Goal: Transaction & Acquisition: Purchase product/service

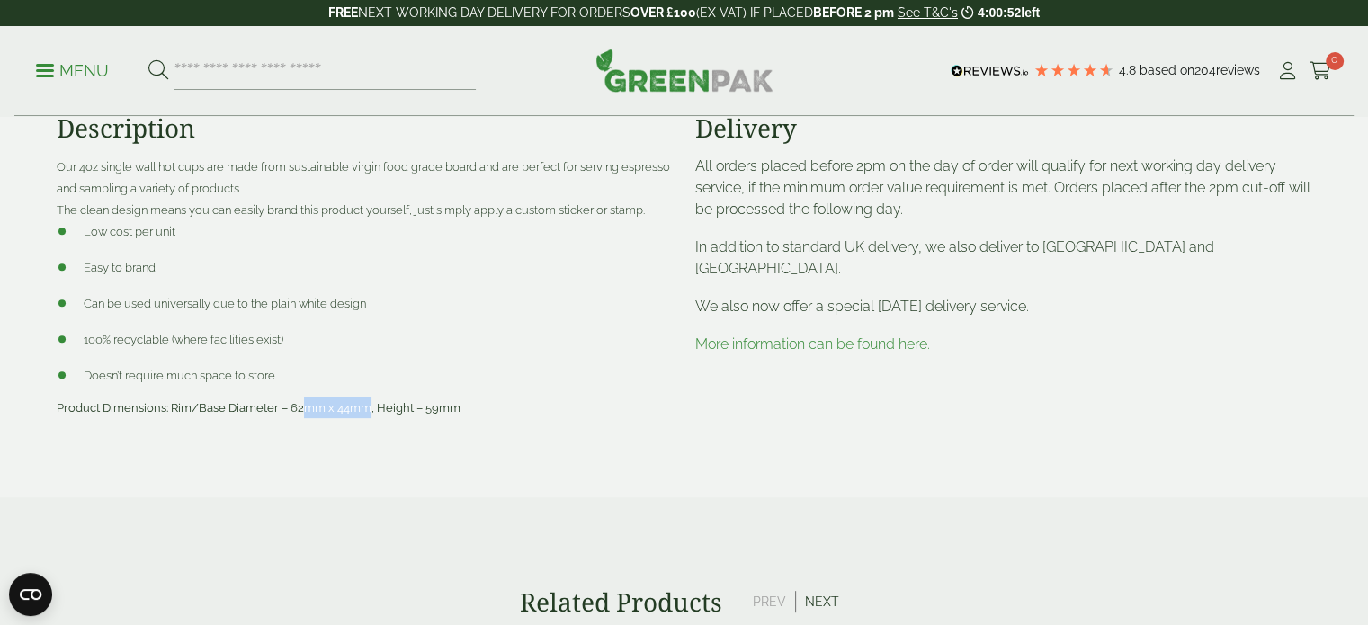
drag, startPoint x: 303, startPoint y: 405, endPoint x: 498, endPoint y: 409, distance: 195.2
click at [380, 406] on span "Product Dimensions: Rim/Base Diameter – 62mm x 44mm, Height – 59mm" at bounding box center [259, 407] width 404 height 13
click at [536, 409] on div "Product Dimensions: Rim/Base Diameter – 62mm x 44mm, Height – 59mm" at bounding box center [365, 408] width 617 height 22
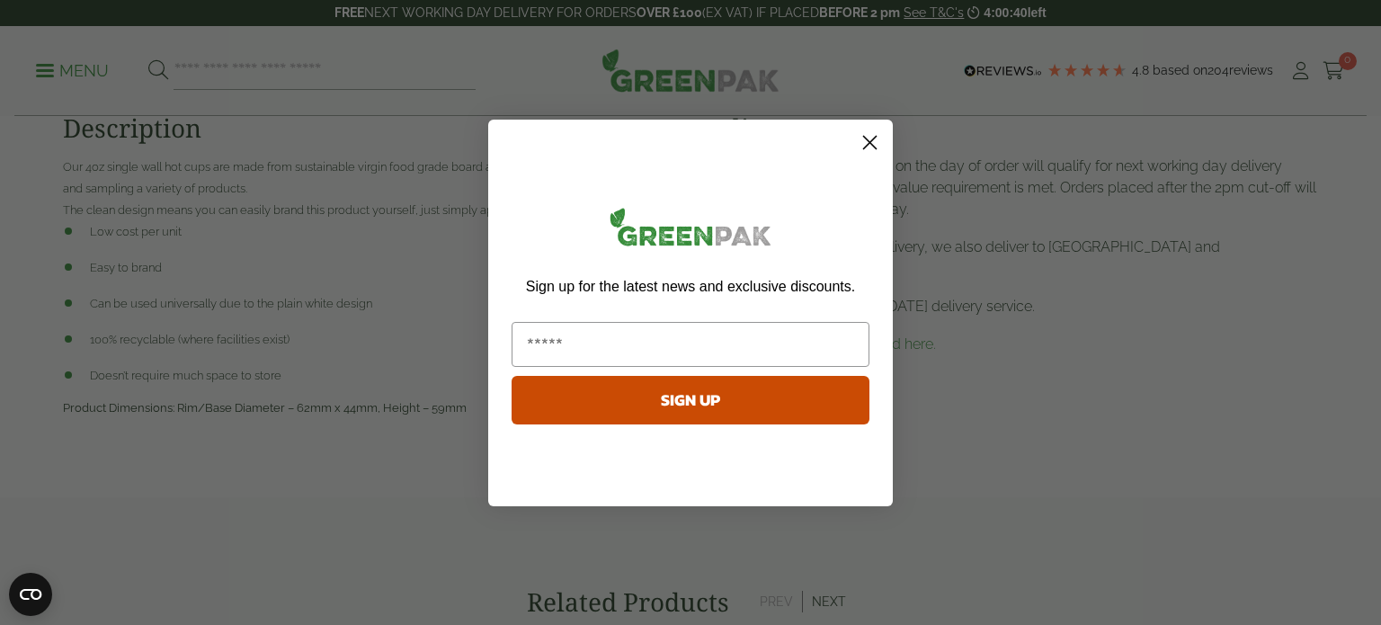
click at [872, 139] on icon "Close dialog" at bounding box center [869, 142] width 31 height 31
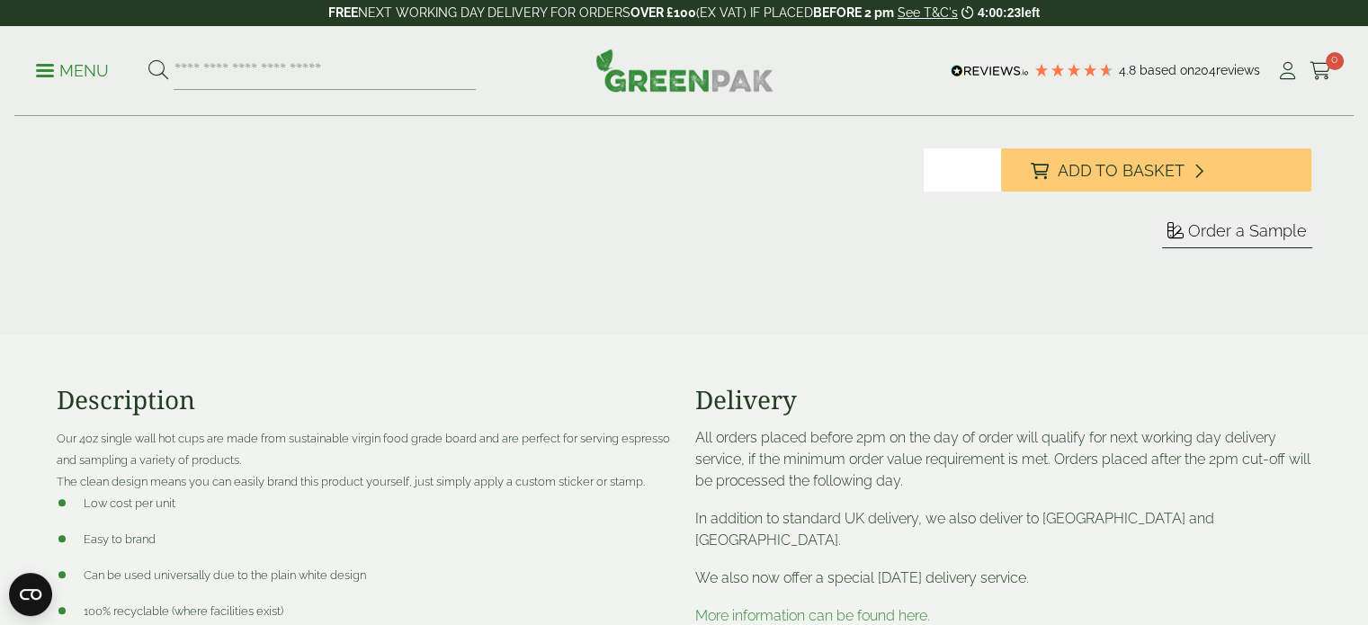
scroll to position [540, 0]
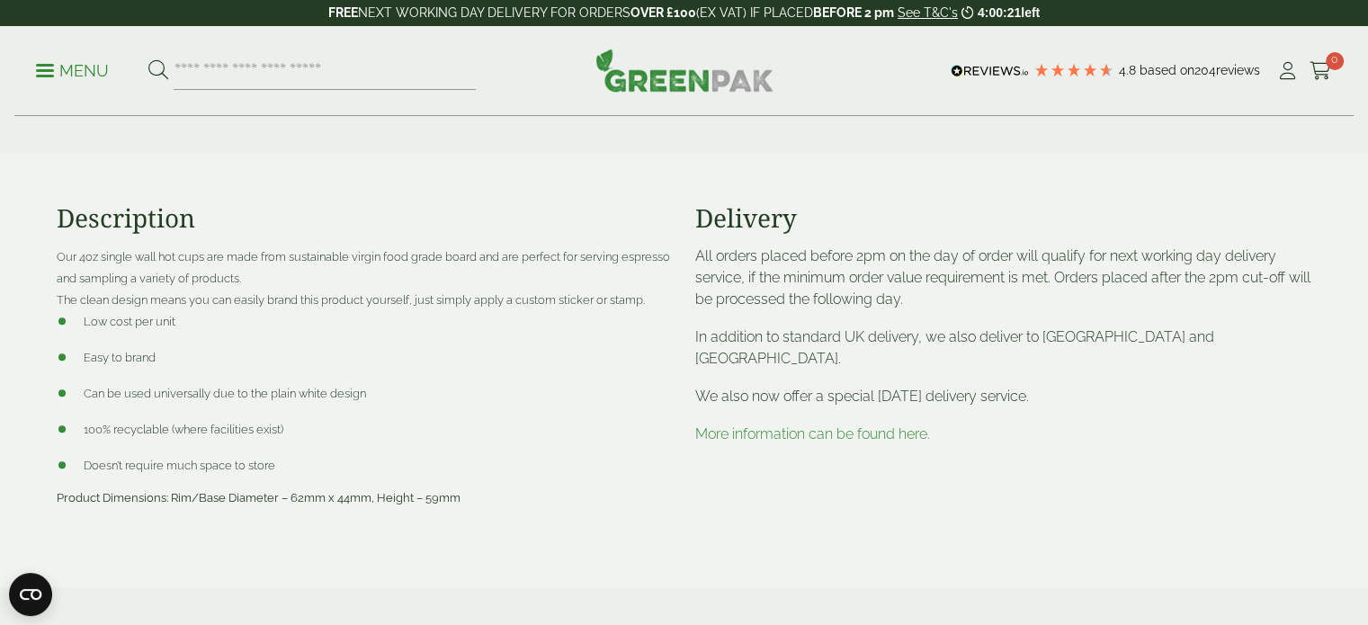
click at [961, 386] on p "We also now offer a special [DATE] delivery service." at bounding box center [1003, 397] width 617 height 22
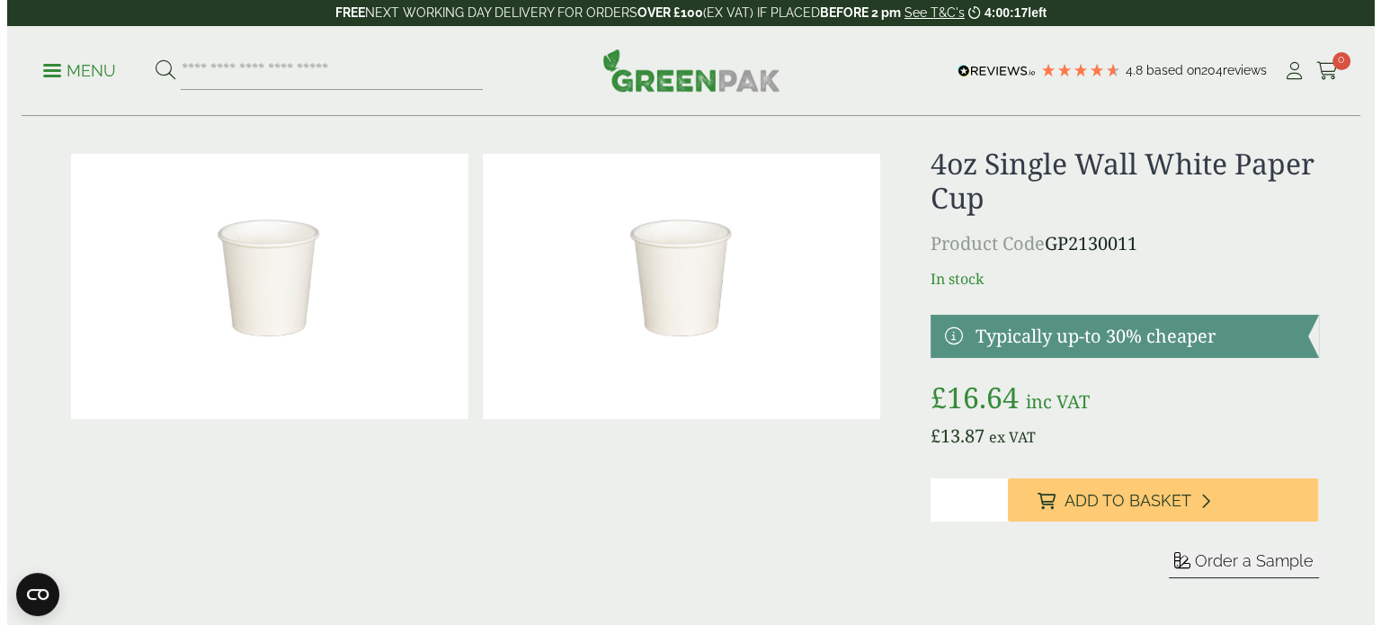
scroll to position [0, 0]
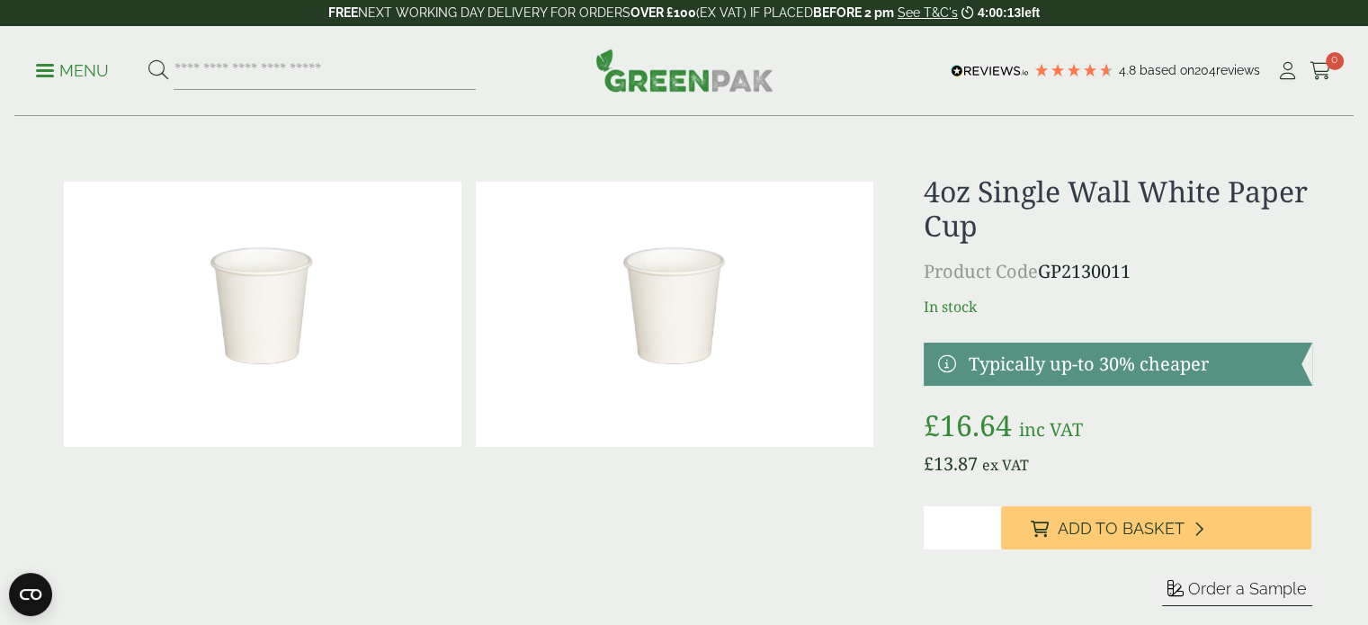
click at [1219, 554] on div "Sleeve left" at bounding box center [1118, 577] width 388 height 143
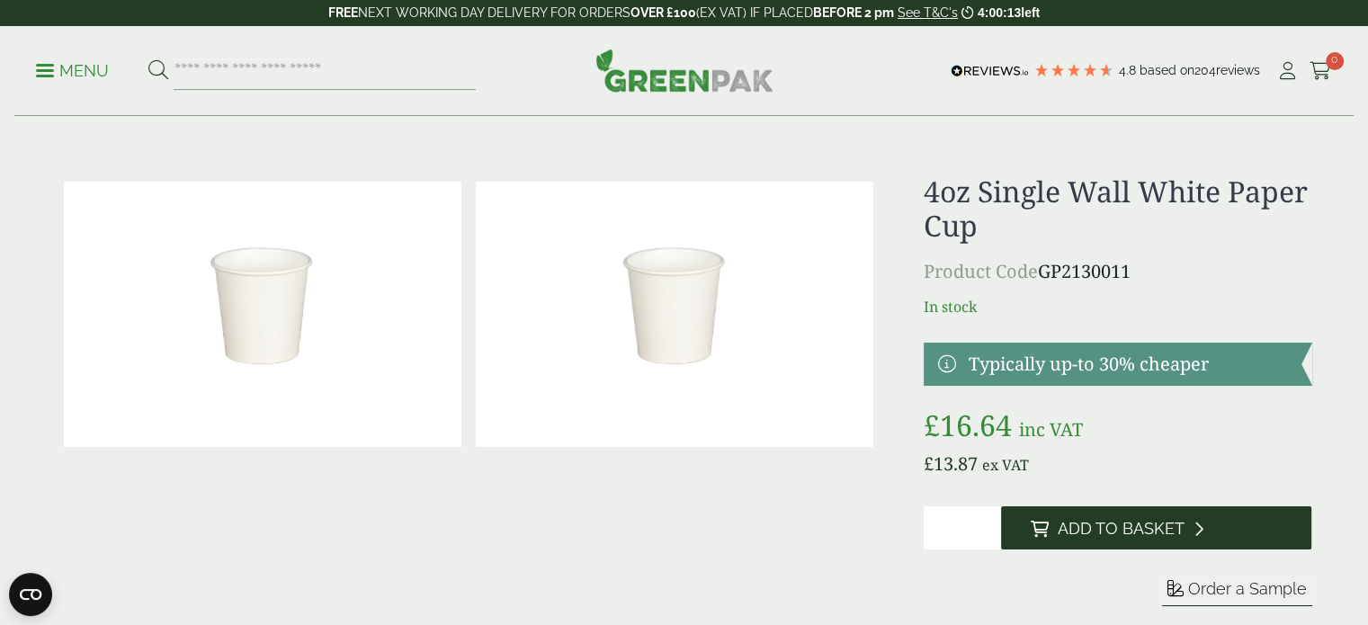
click at [1219, 535] on button "Add to Basket" at bounding box center [1156, 527] width 310 height 43
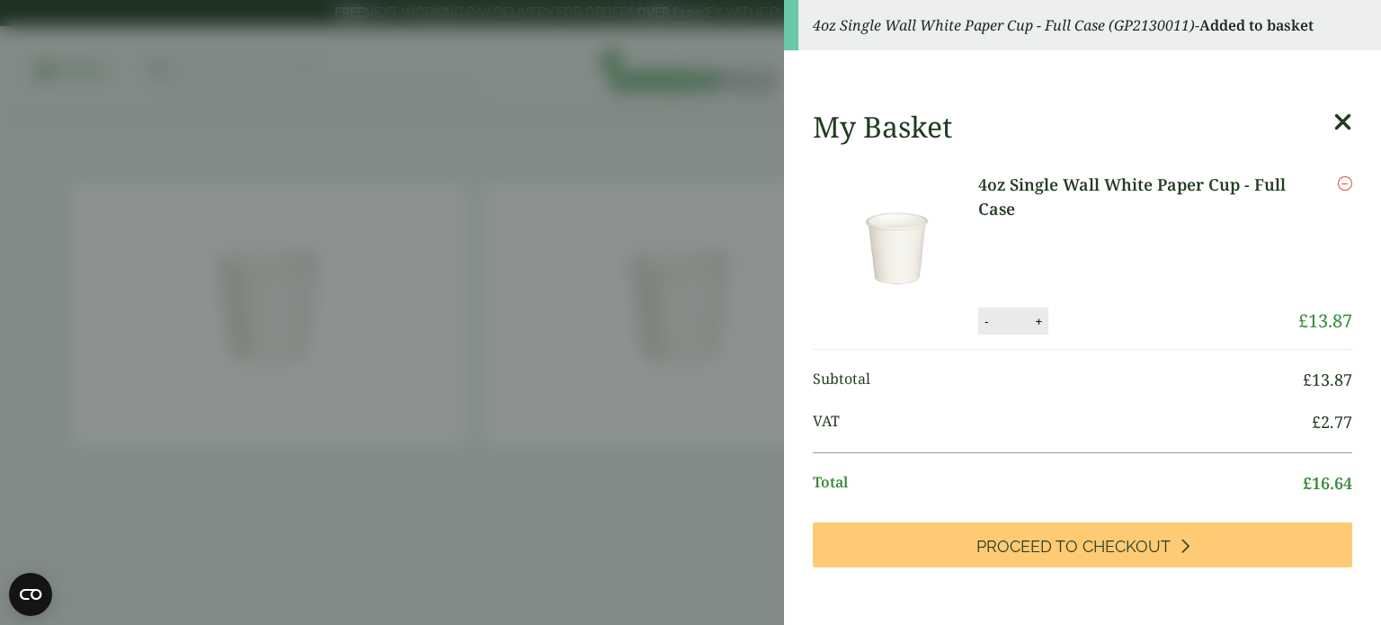
click at [1068, 179] on link "4oz Single Wall White Paper Cup - Full Case" at bounding box center [1139, 197] width 320 height 49
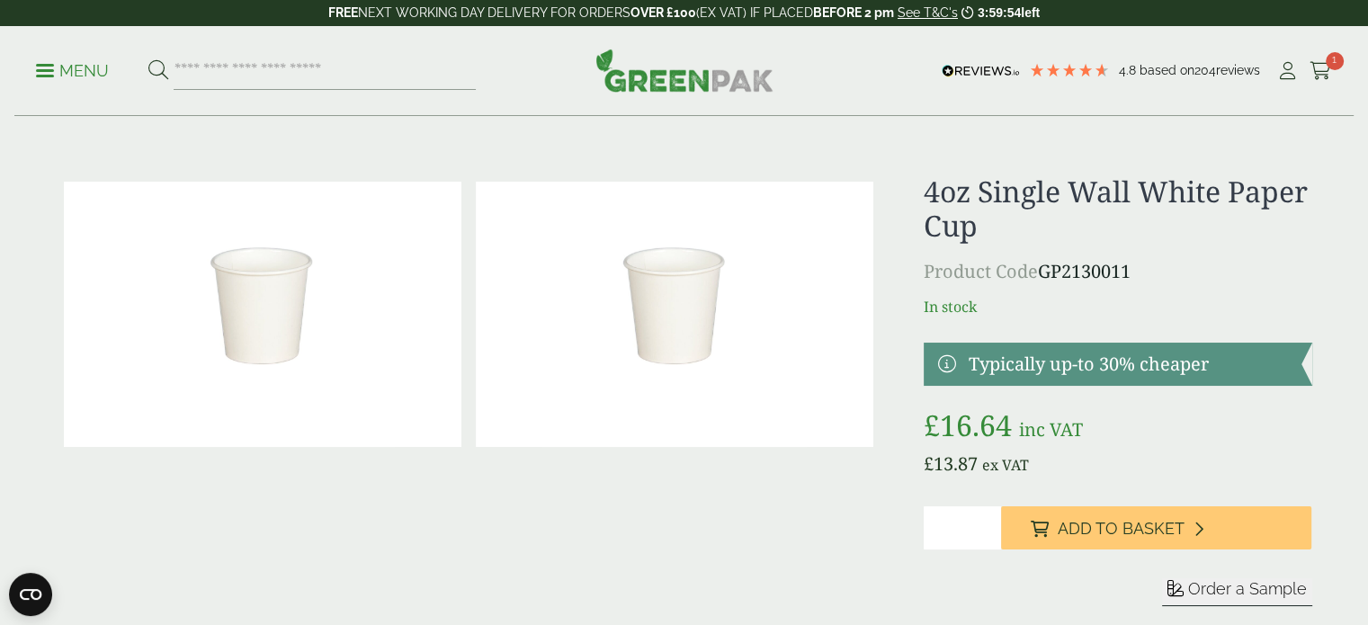
click at [66, 67] on p "Menu" at bounding box center [72, 71] width 73 height 22
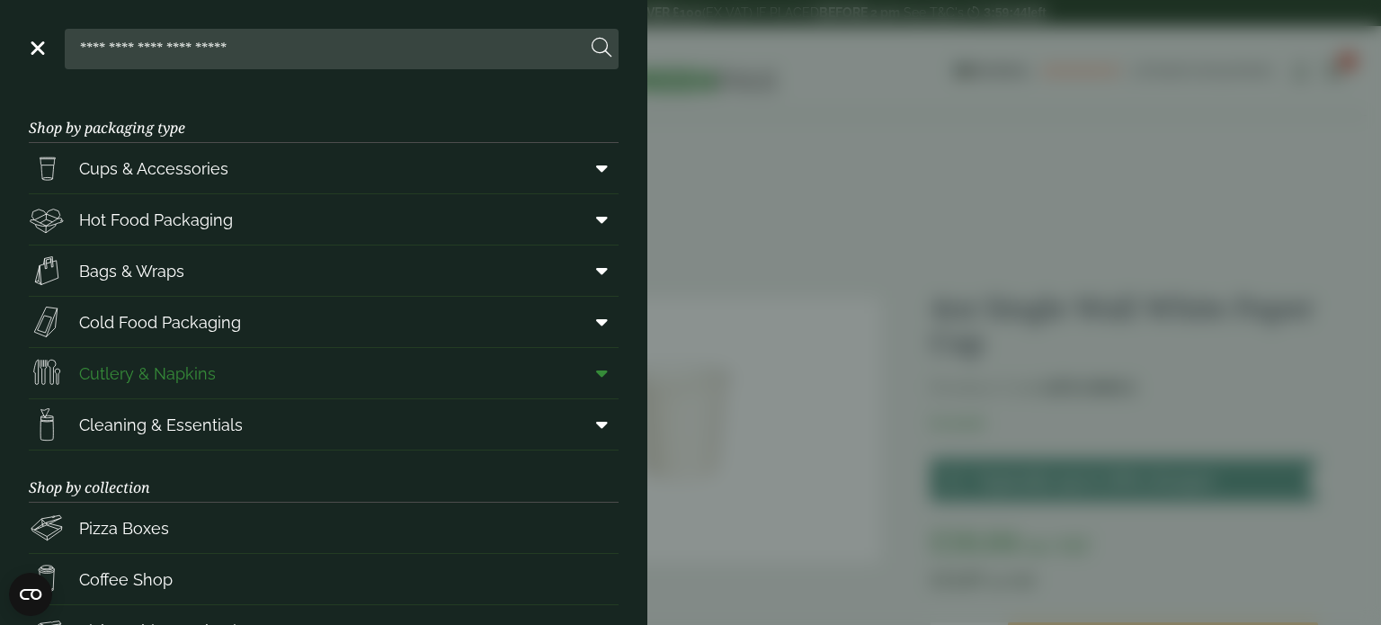
click at [187, 362] on span "Cutlery & Napkins" at bounding box center [147, 374] width 137 height 24
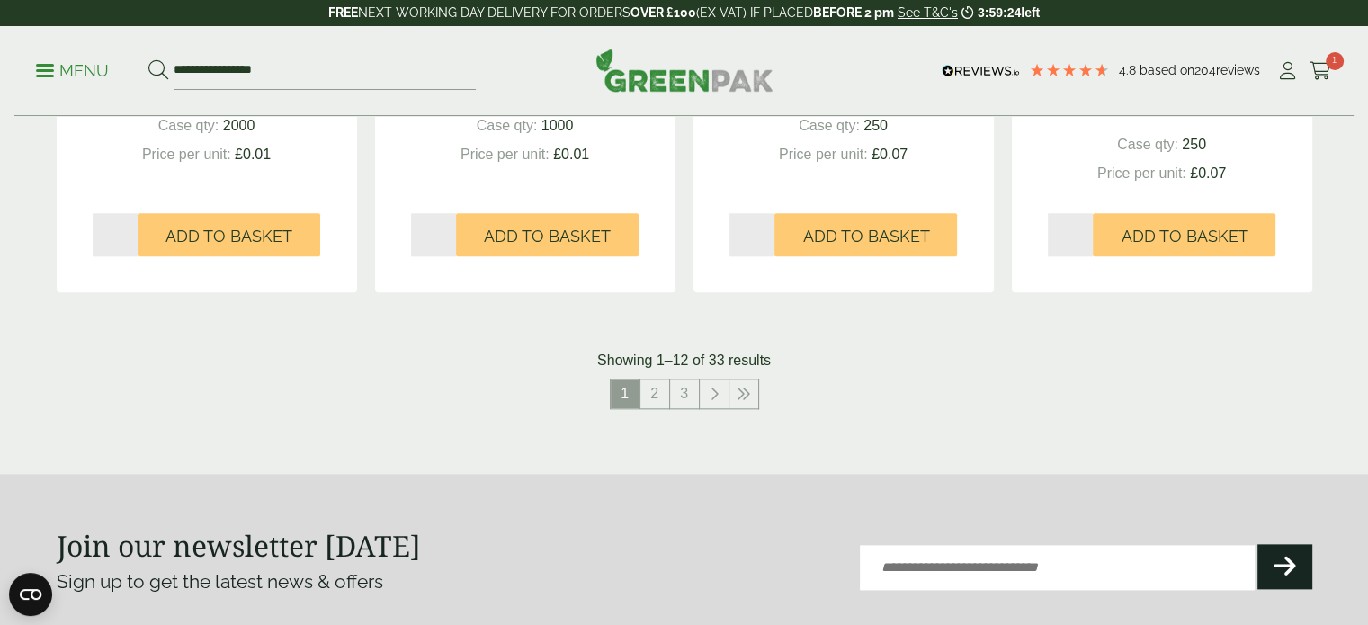
scroll to position [1979, 0]
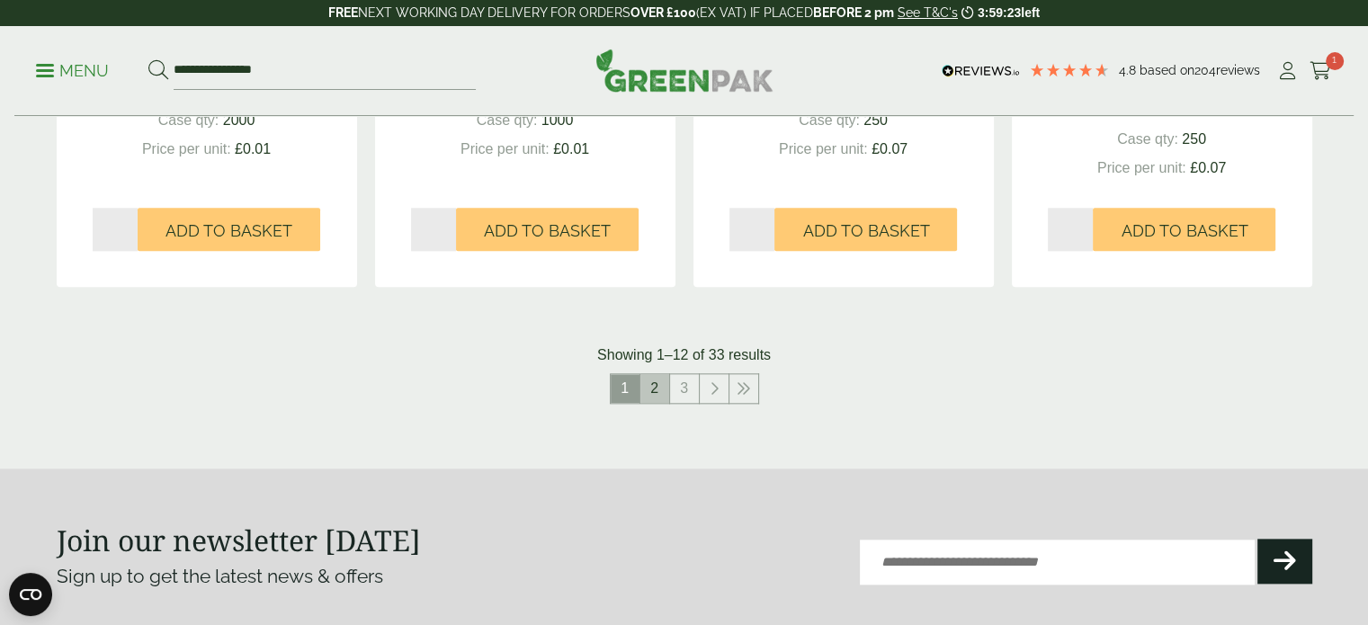
click at [662, 393] on link "2" at bounding box center [654, 388] width 29 height 29
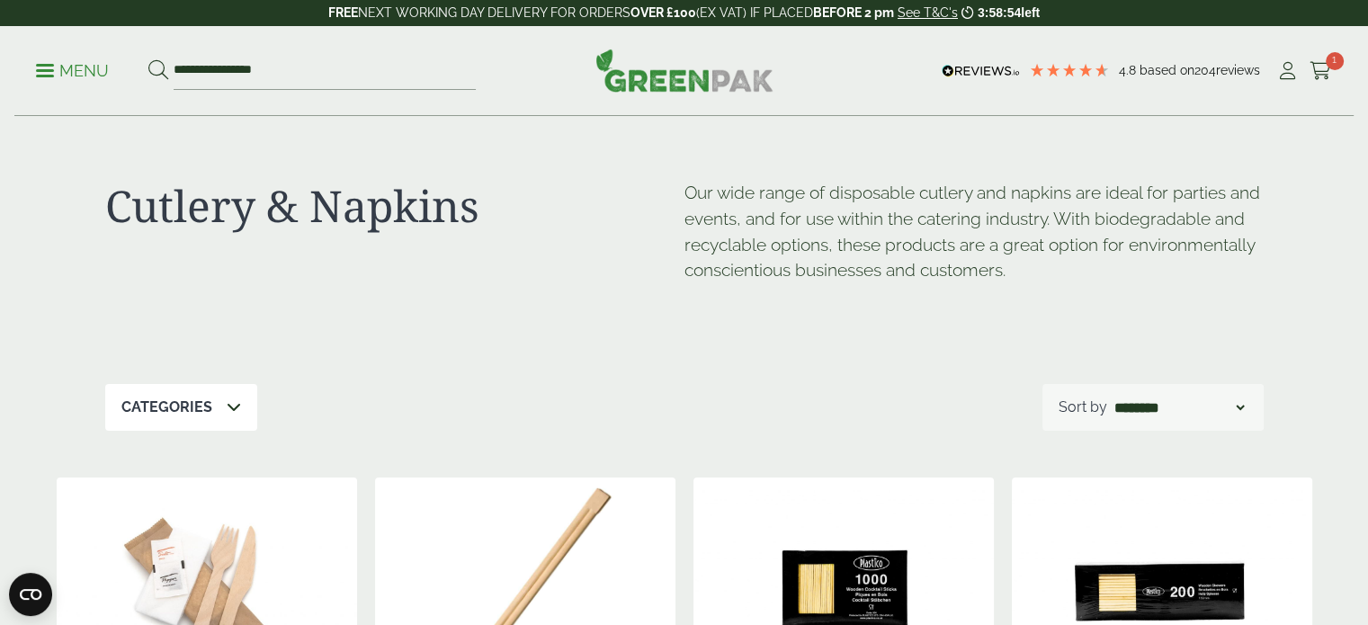
click at [227, 420] on div "Categories" at bounding box center [181, 407] width 152 height 47
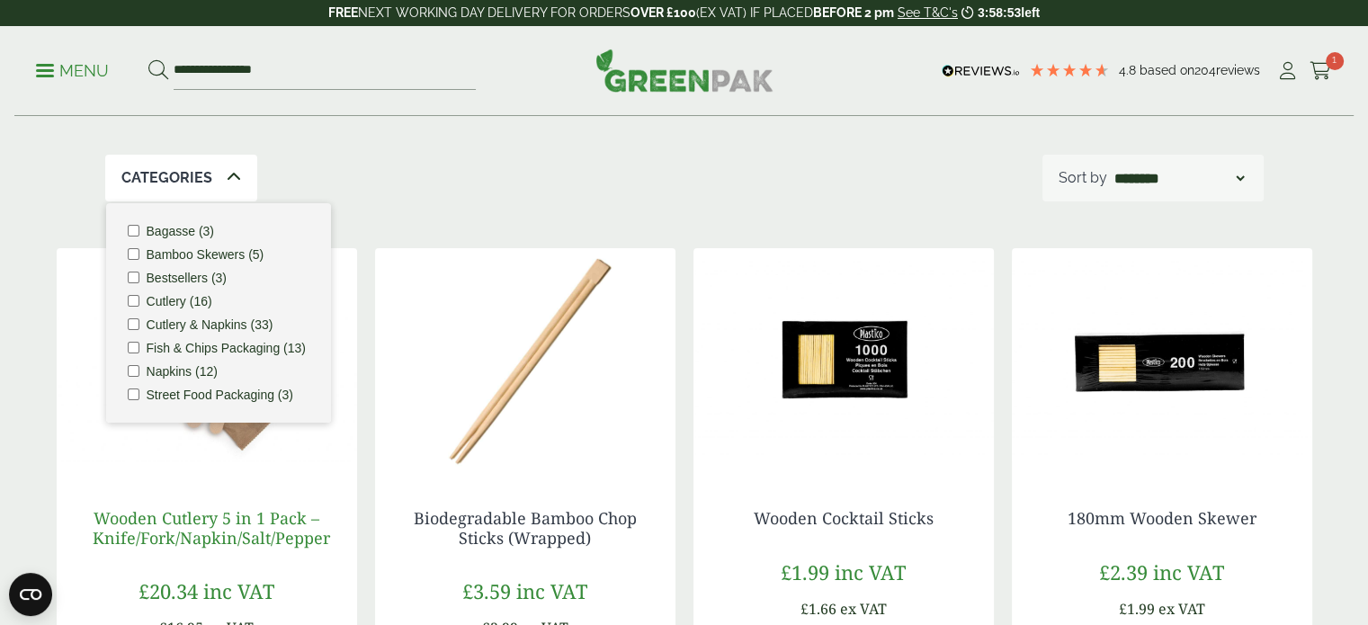
scroll to position [270, 0]
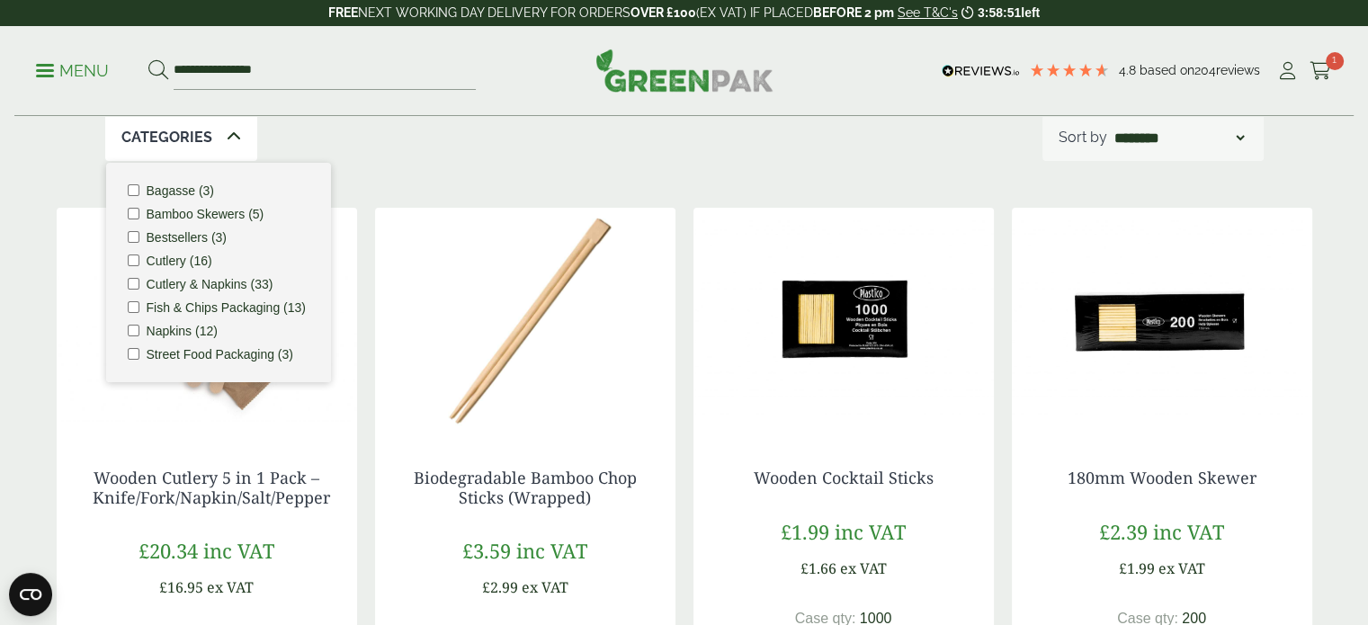
click at [194, 326] on label "Napkins (12)" at bounding box center [182, 331] width 71 height 13
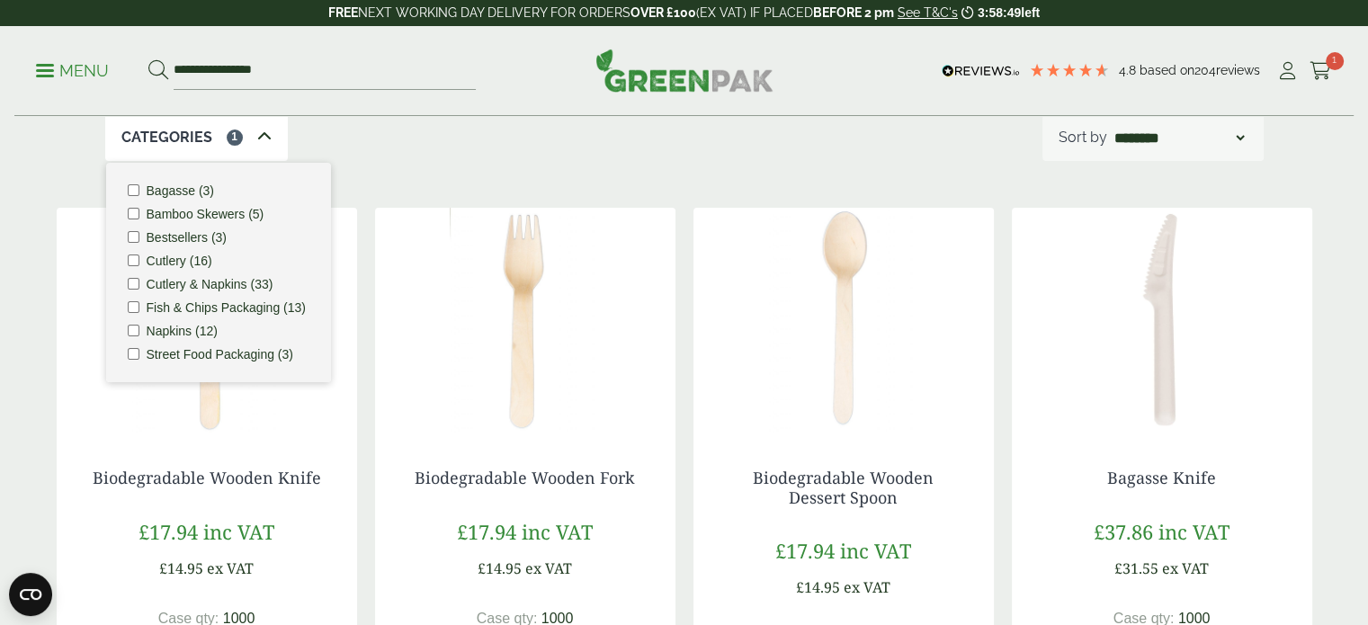
click at [158, 357] on label "Street Food Packaging (3)" at bounding box center [220, 354] width 147 height 13
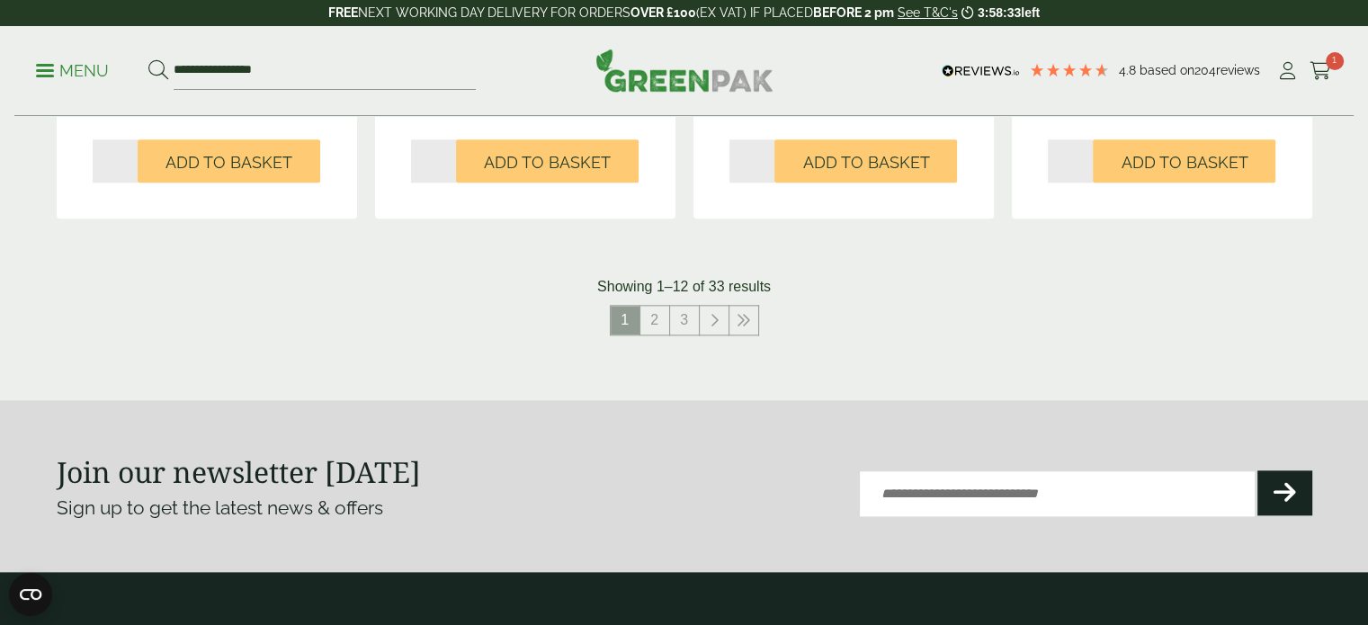
scroll to position [2069, 0]
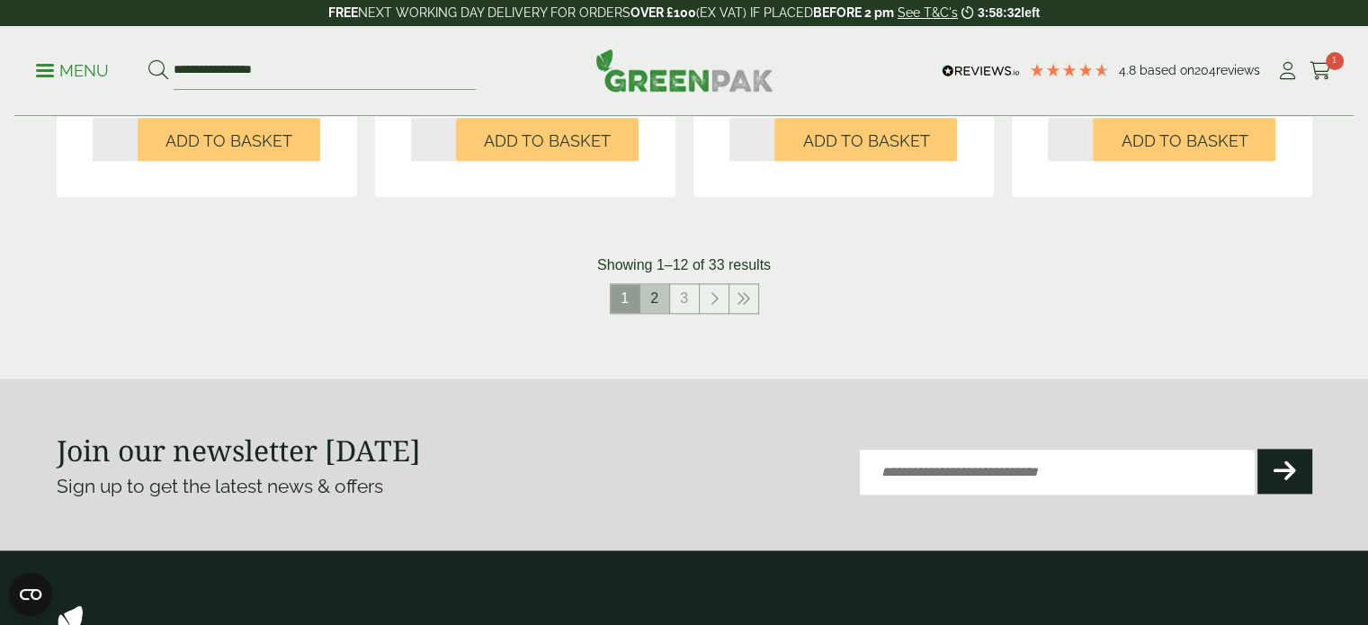
click at [660, 289] on link "2" at bounding box center [654, 298] width 29 height 29
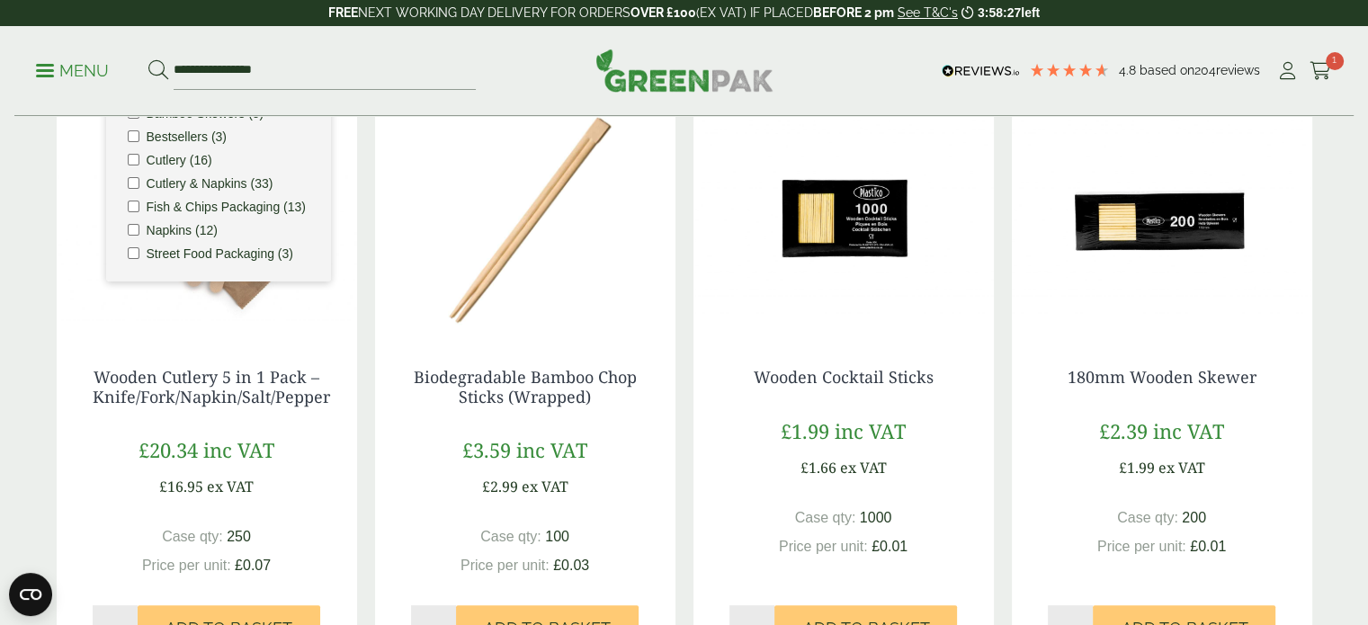
scroll to position [270, 0]
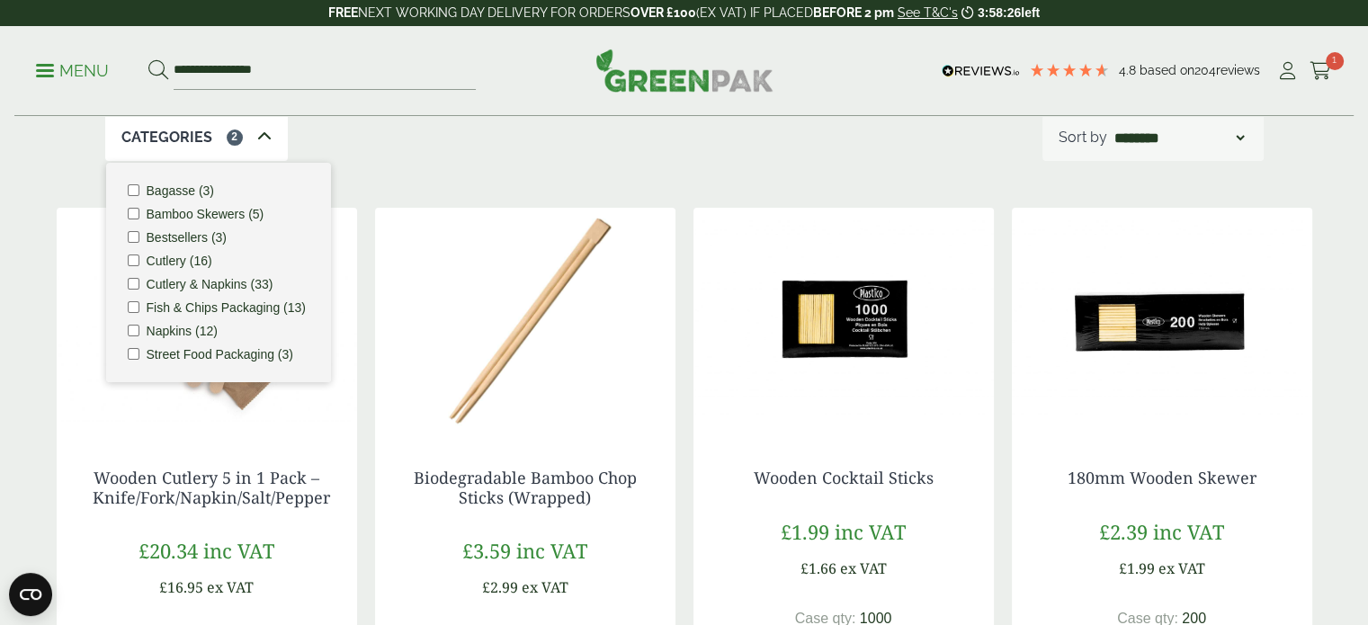
click at [425, 150] on div "Categories 2 Bagasse (3) Bamboo Skewers (5) Bestsellers (3) Cutlery (16) Cutler…" at bounding box center [684, 137] width 1158 height 47
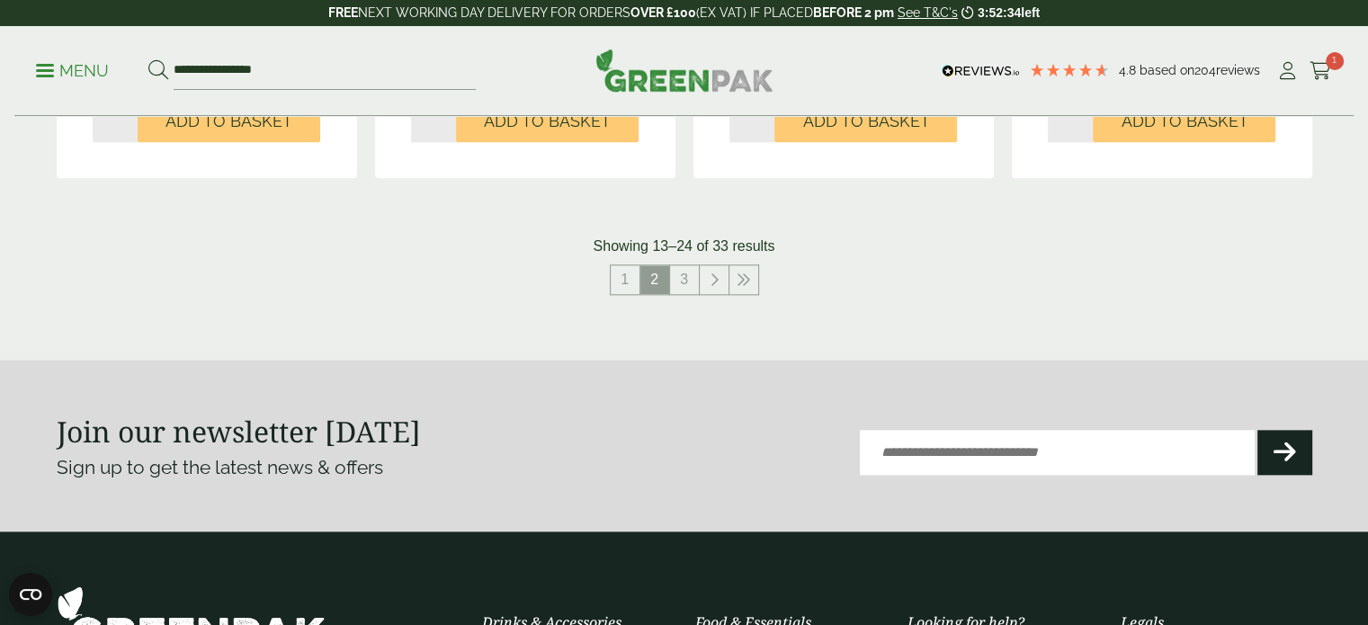
scroll to position [2456, 0]
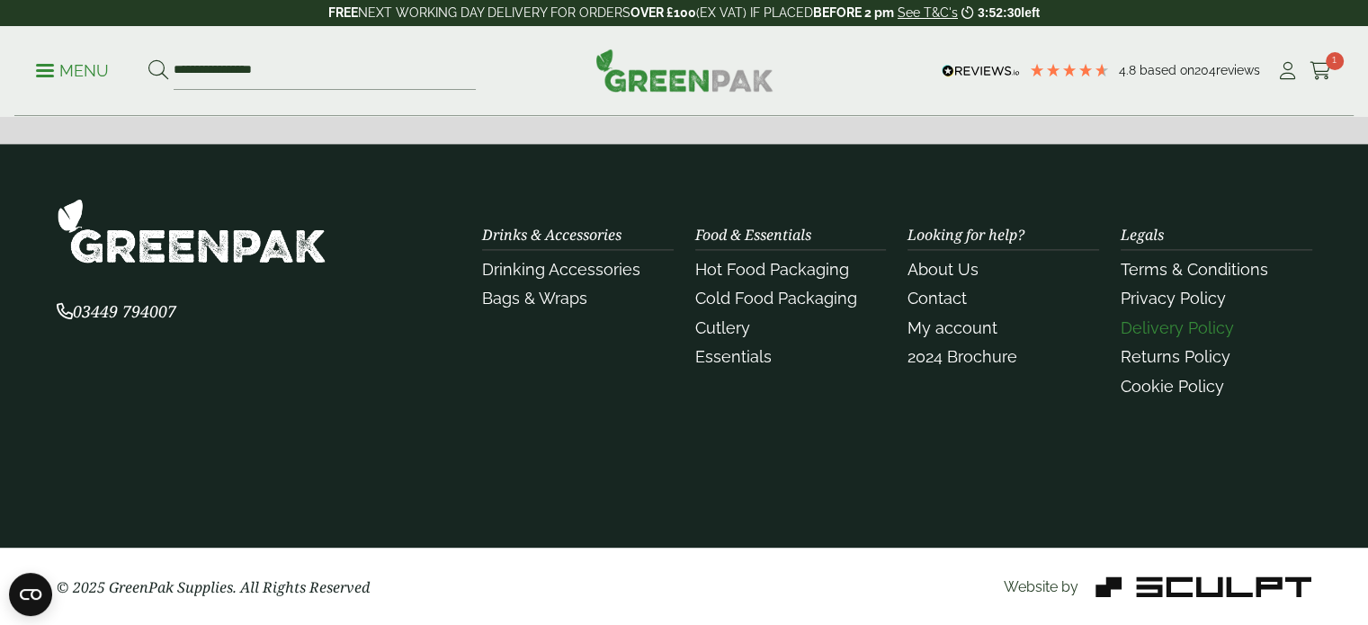
click at [1161, 319] on link "Delivery Policy" at bounding box center [1177, 327] width 113 height 19
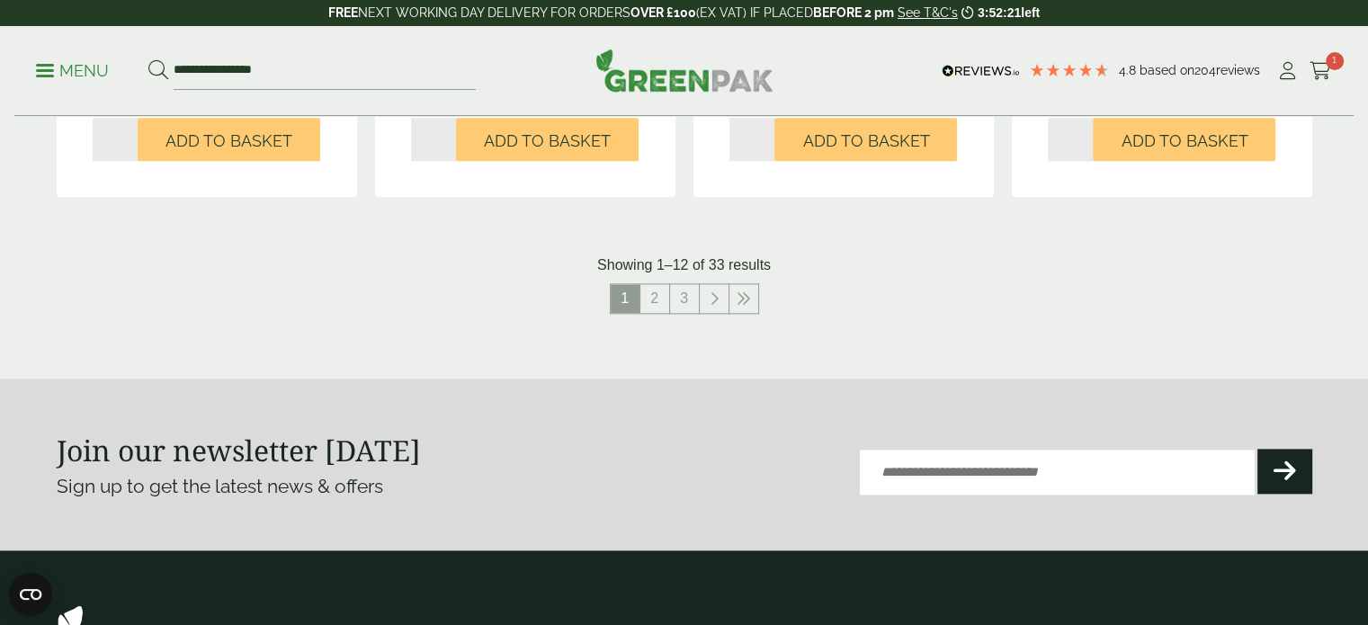
scroll to position [270, 0]
